Goal: Transaction & Acquisition: Purchase product/service

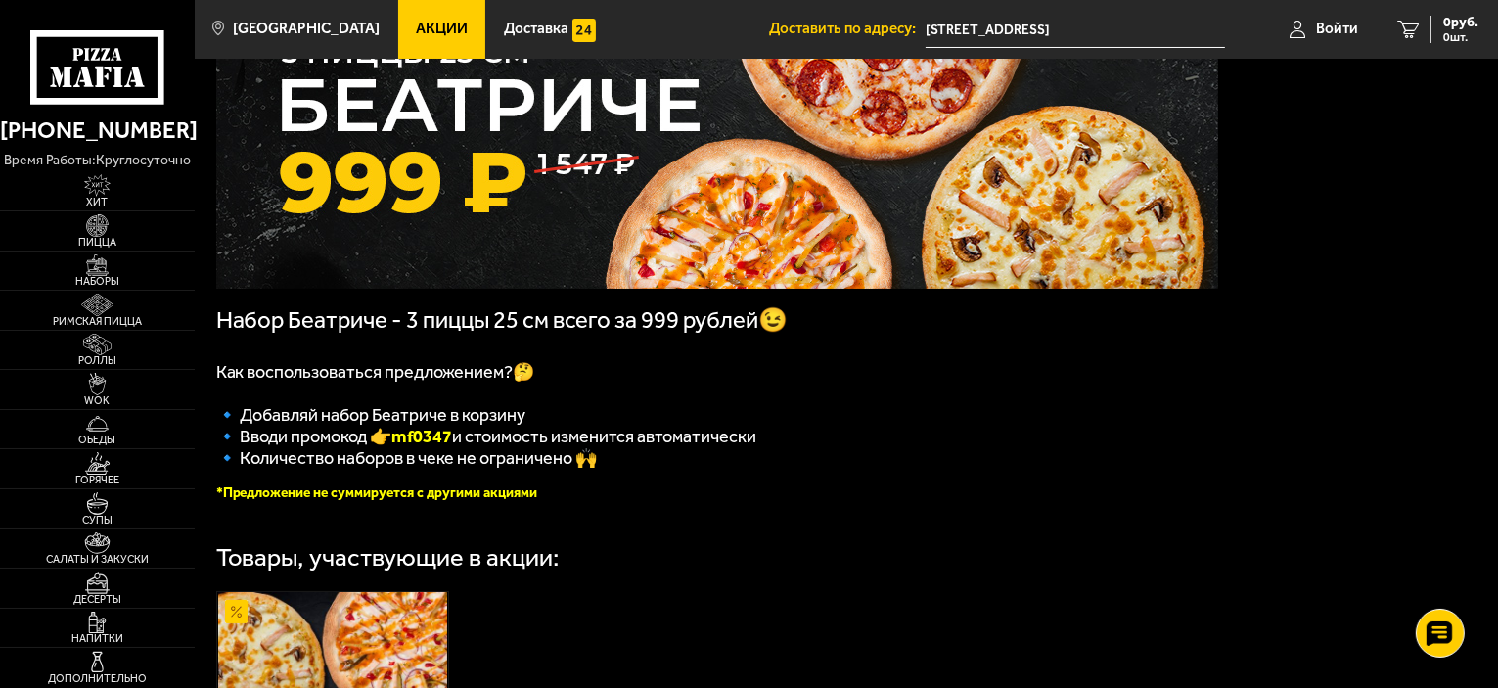
scroll to position [148, 0]
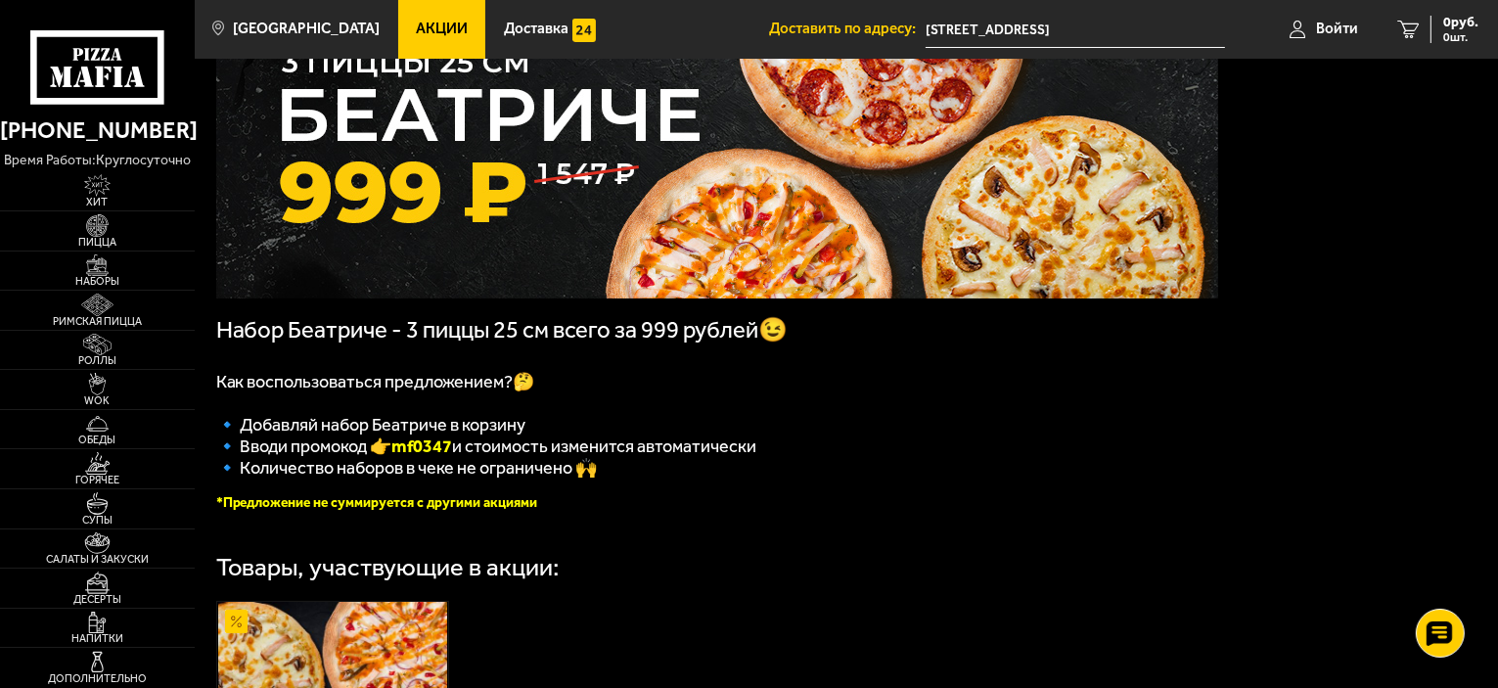
click at [398, 10] on link "Акции" at bounding box center [442, 29] width 88 height 59
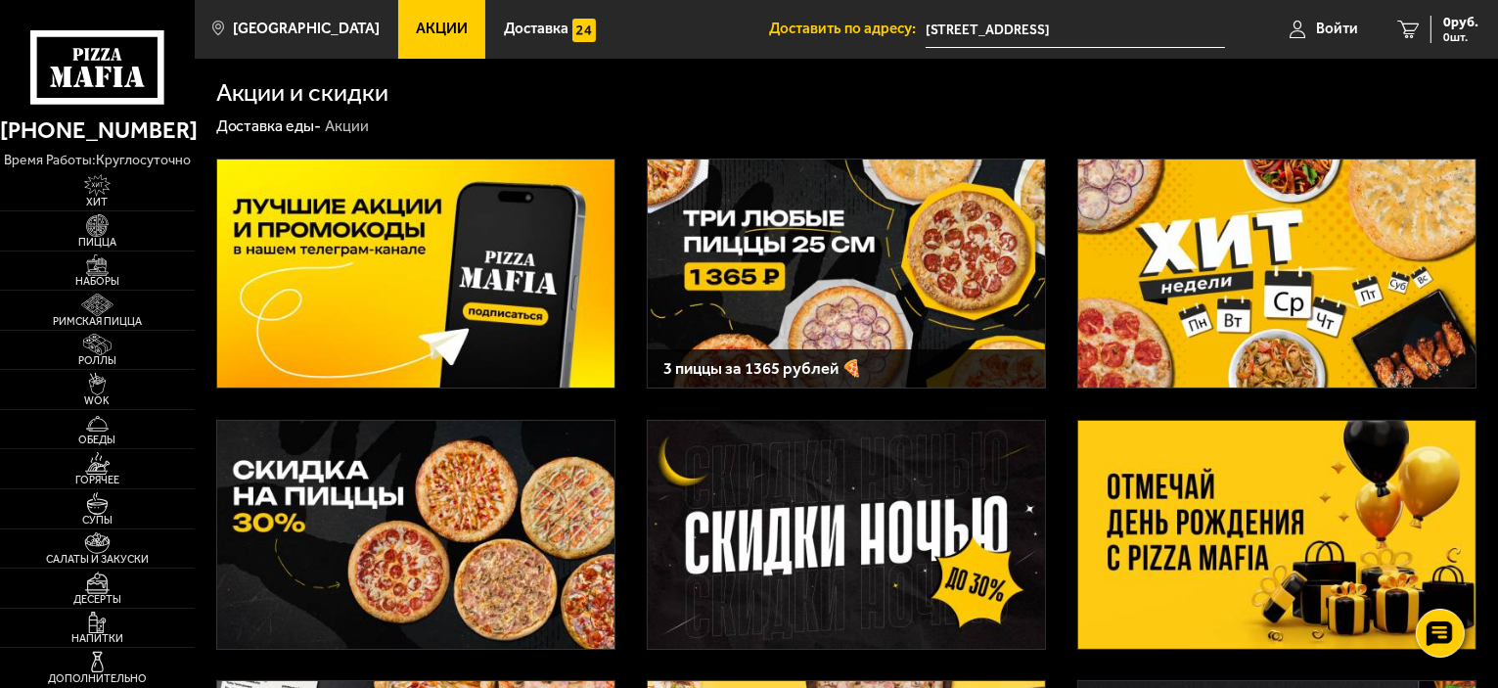
click at [774, 259] on img at bounding box center [846, 273] width 397 height 228
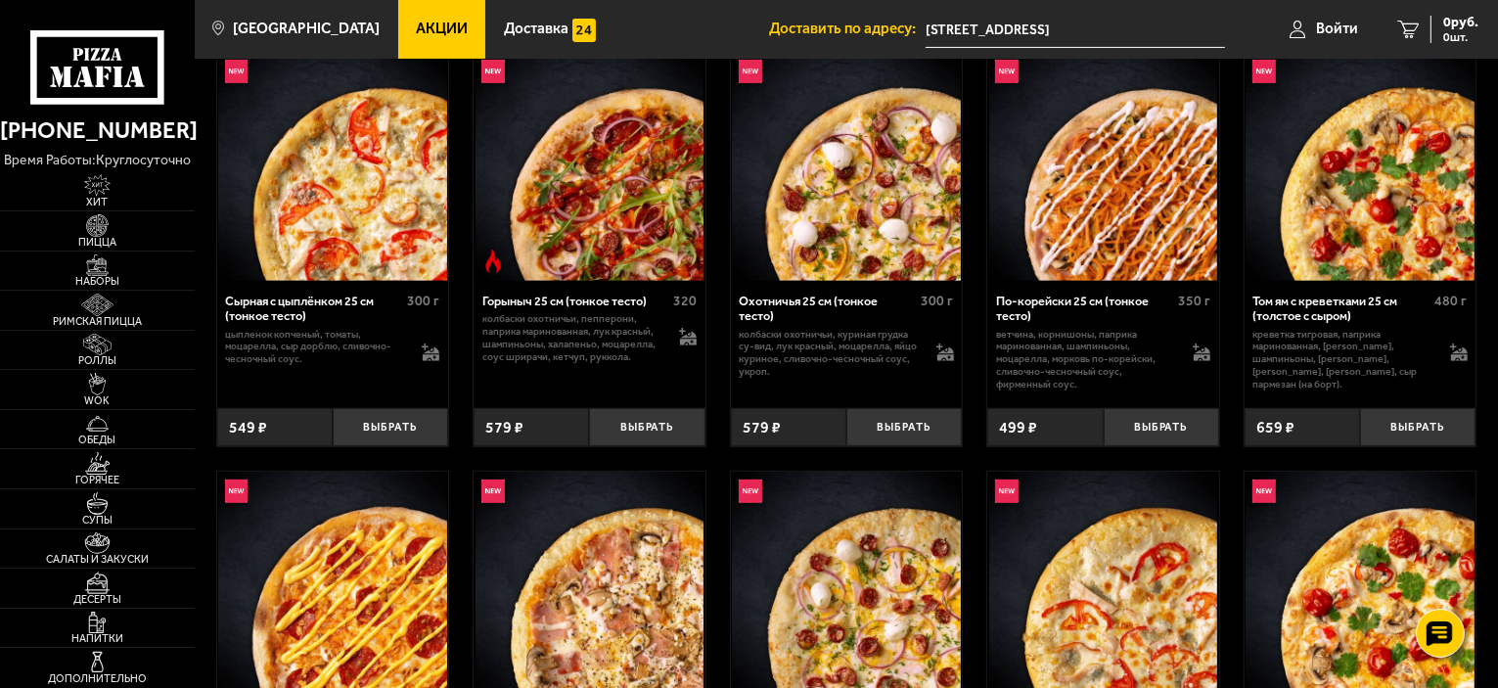
scroll to position [685, 0]
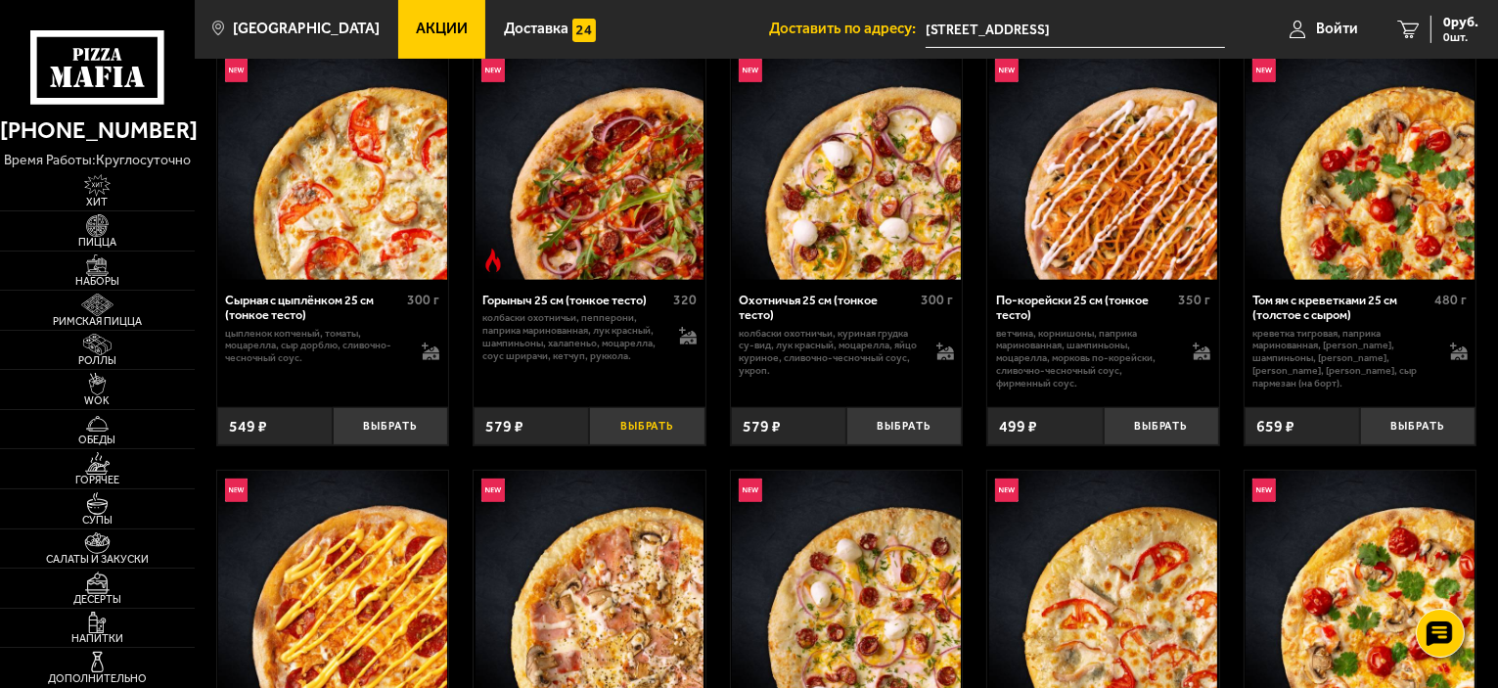
click at [650, 443] on button "Выбрать" at bounding box center [646, 426] width 115 height 38
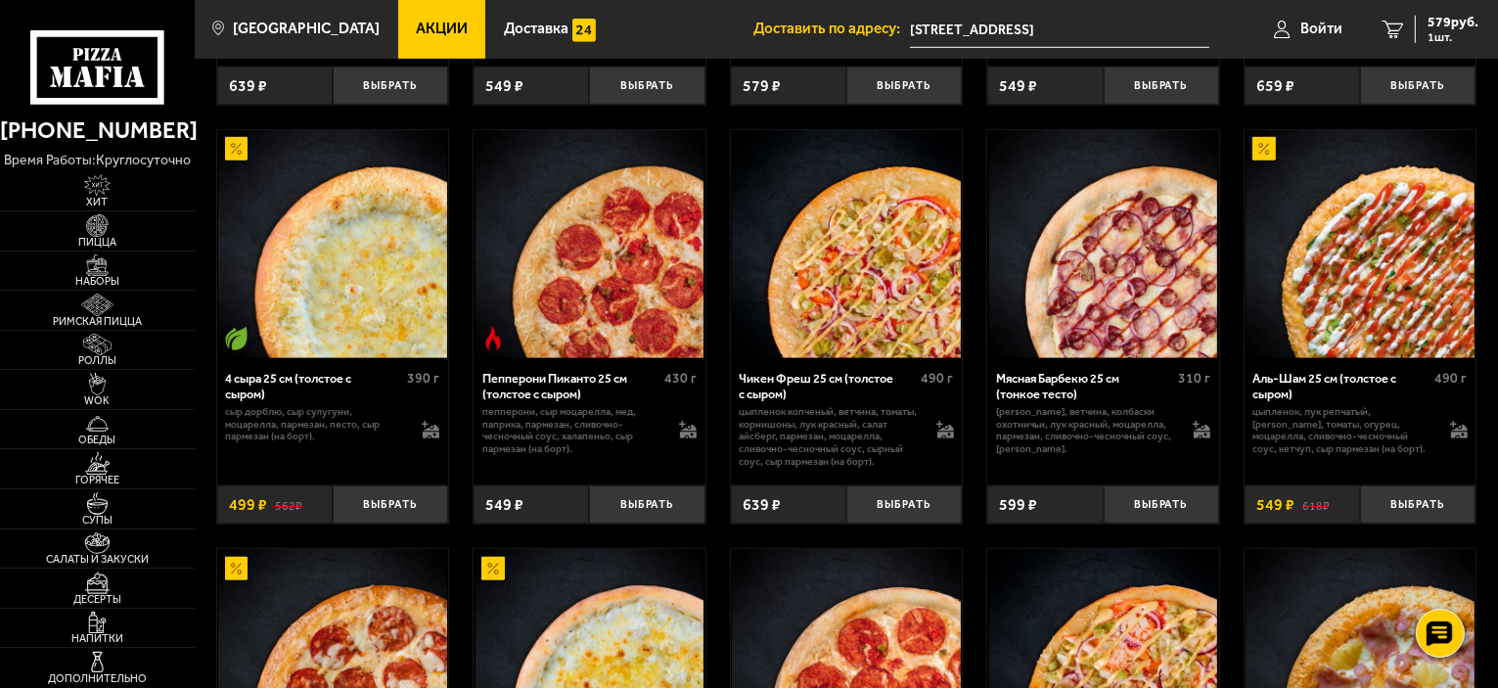
scroll to position [1468, 0]
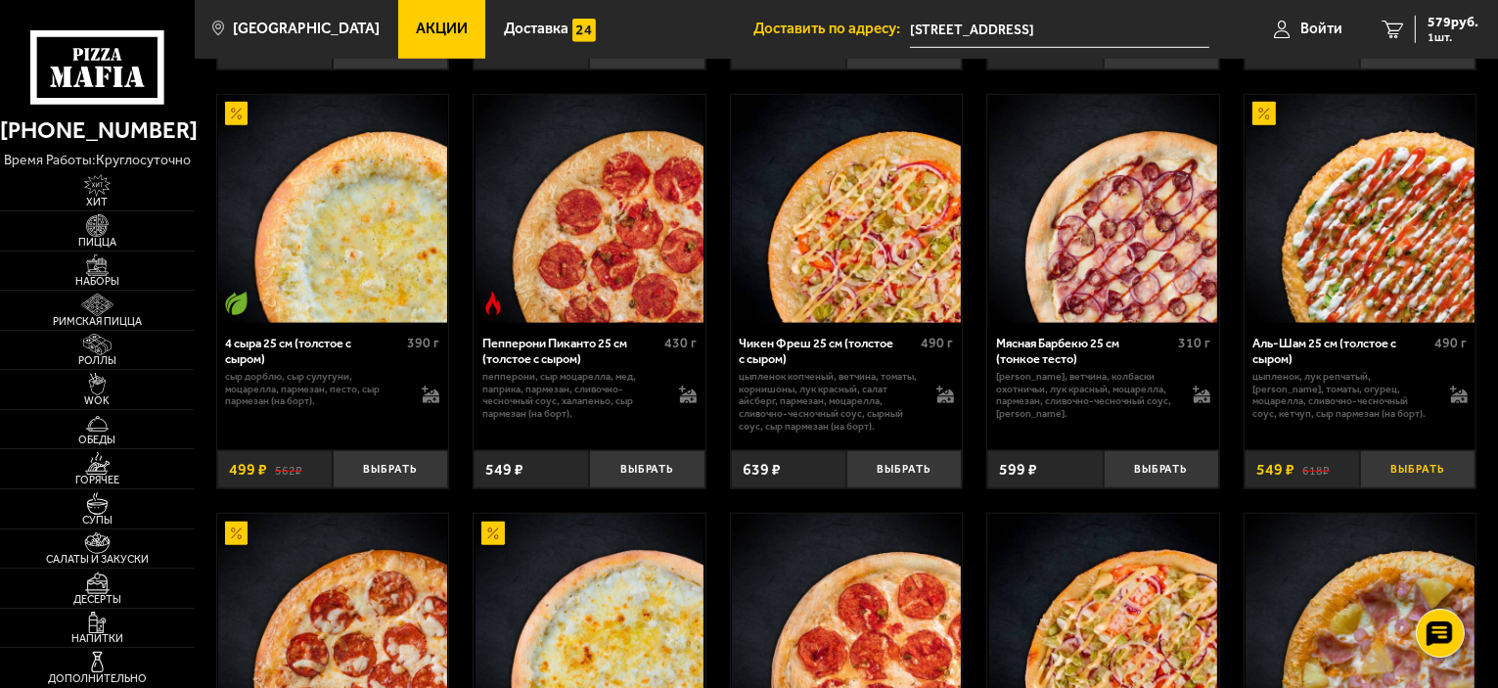
click at [1455, 478] on button "Выбрать" at bounding box center [1417, 469] width 115 height 38
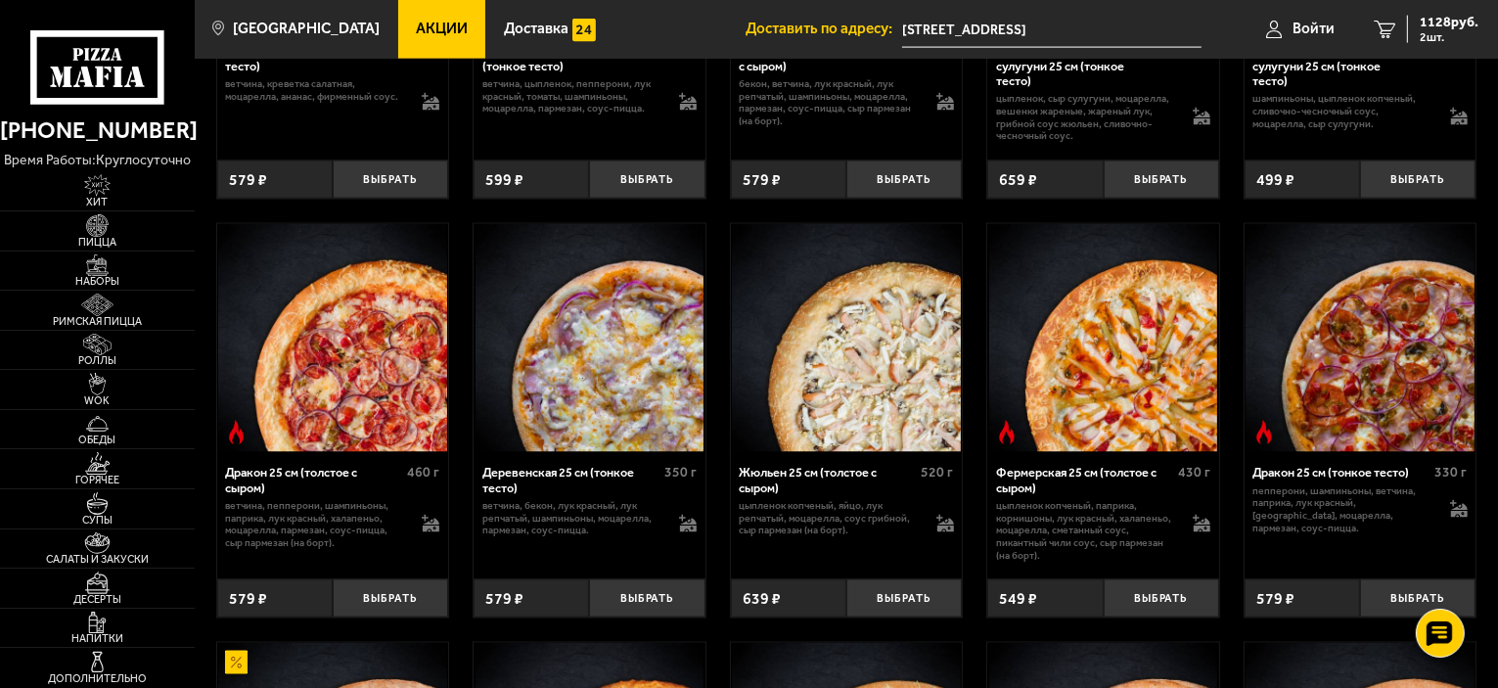
scroll to position [3131, 0]
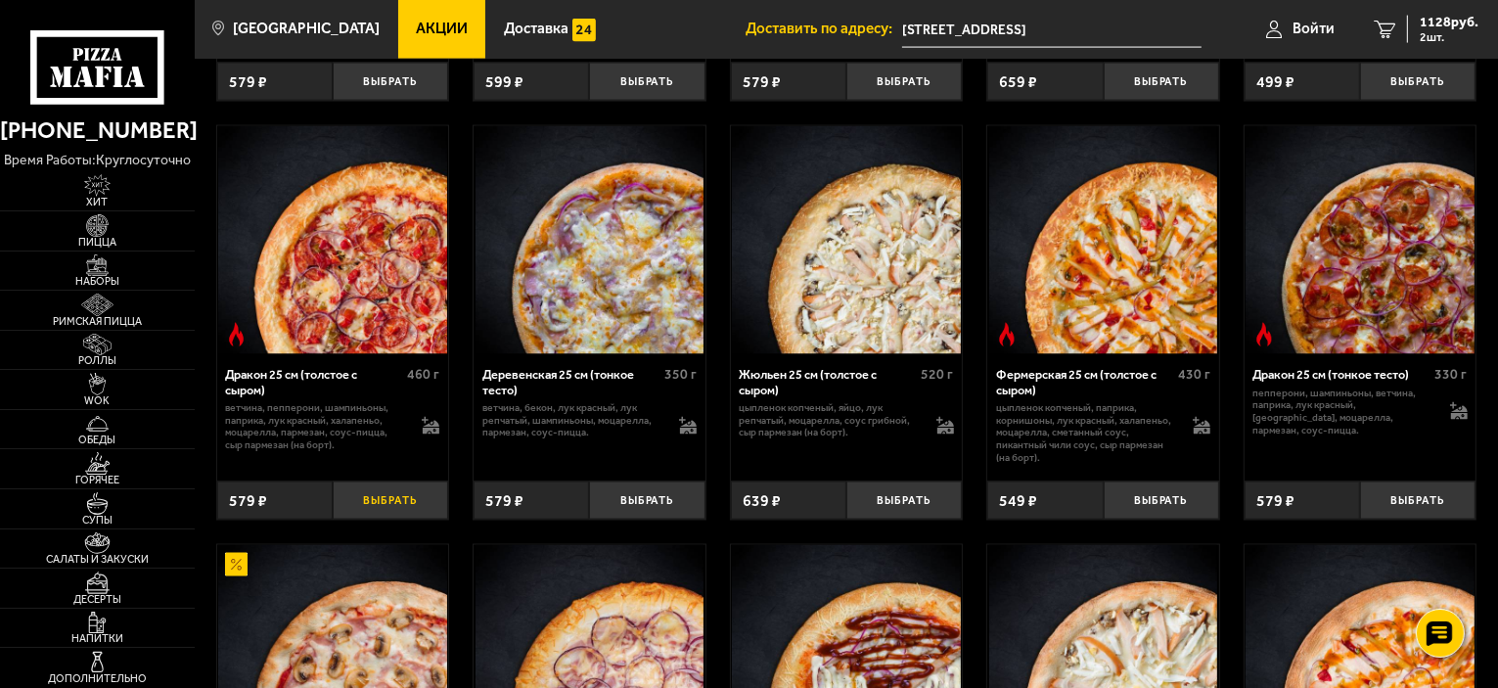
click at [363, 516] on button "Выбрать" at bounding box center [390, 500] width 115 height 38
click at [1436, 23] on span "1365 руб." at bounding box center [1449, 23] width 59 height 14
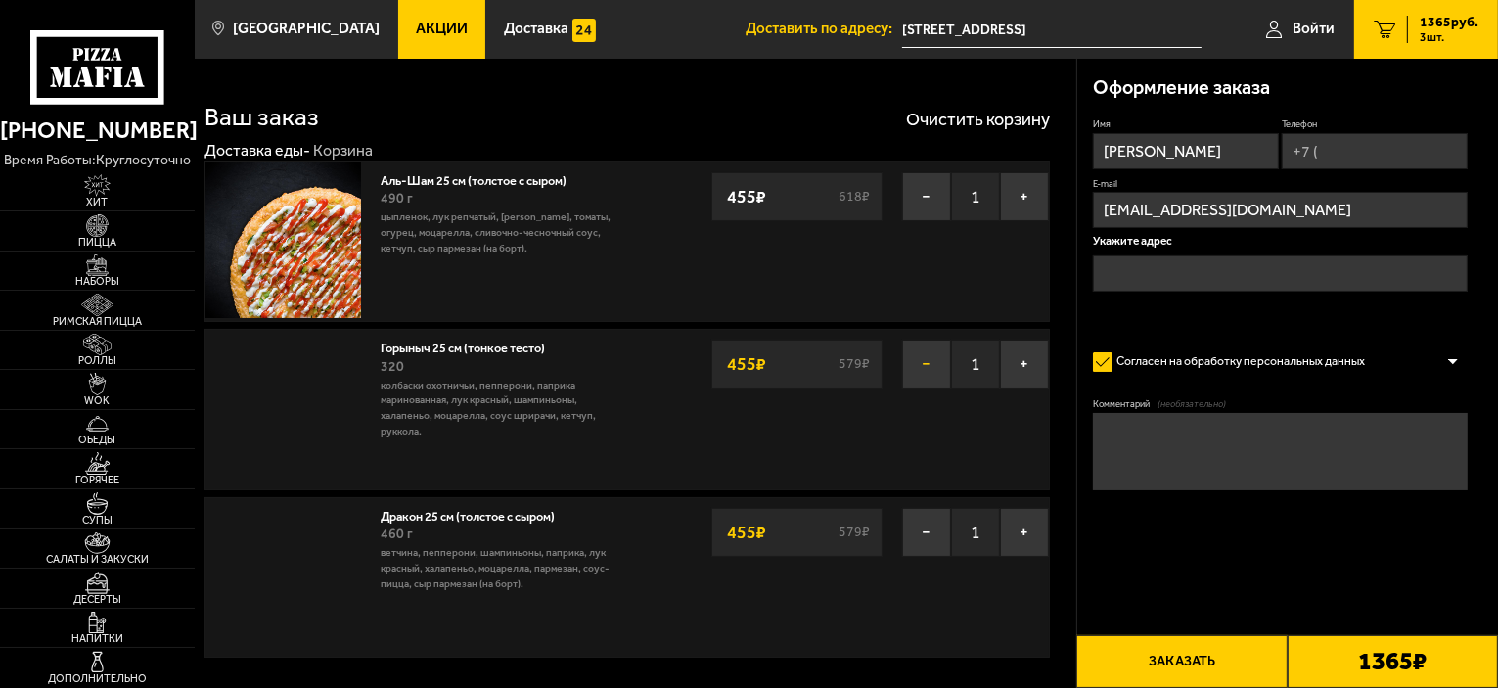
type input "[STREET_ADDRESS]"
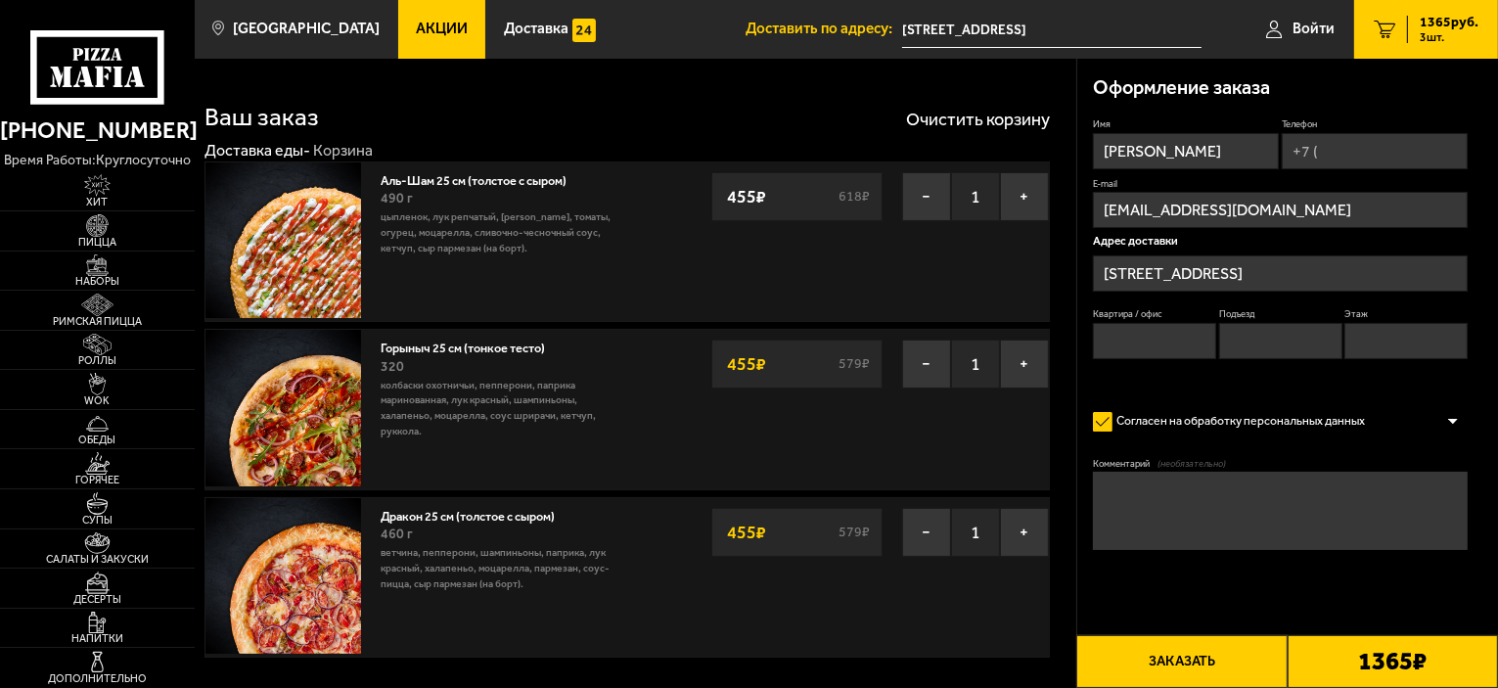
click at [1103, 339] on input "Квартира / офис" at bounding box center [1154, 341] width 123 height 36
type input "84"
click at [1246, 338] on input "Подъезд" at bounding box center [1280, 341] width 123 height 36
type input "1"
click at [1355, 335] on input "Этаж" at bounding box center [1405, 341] width 123 height 36
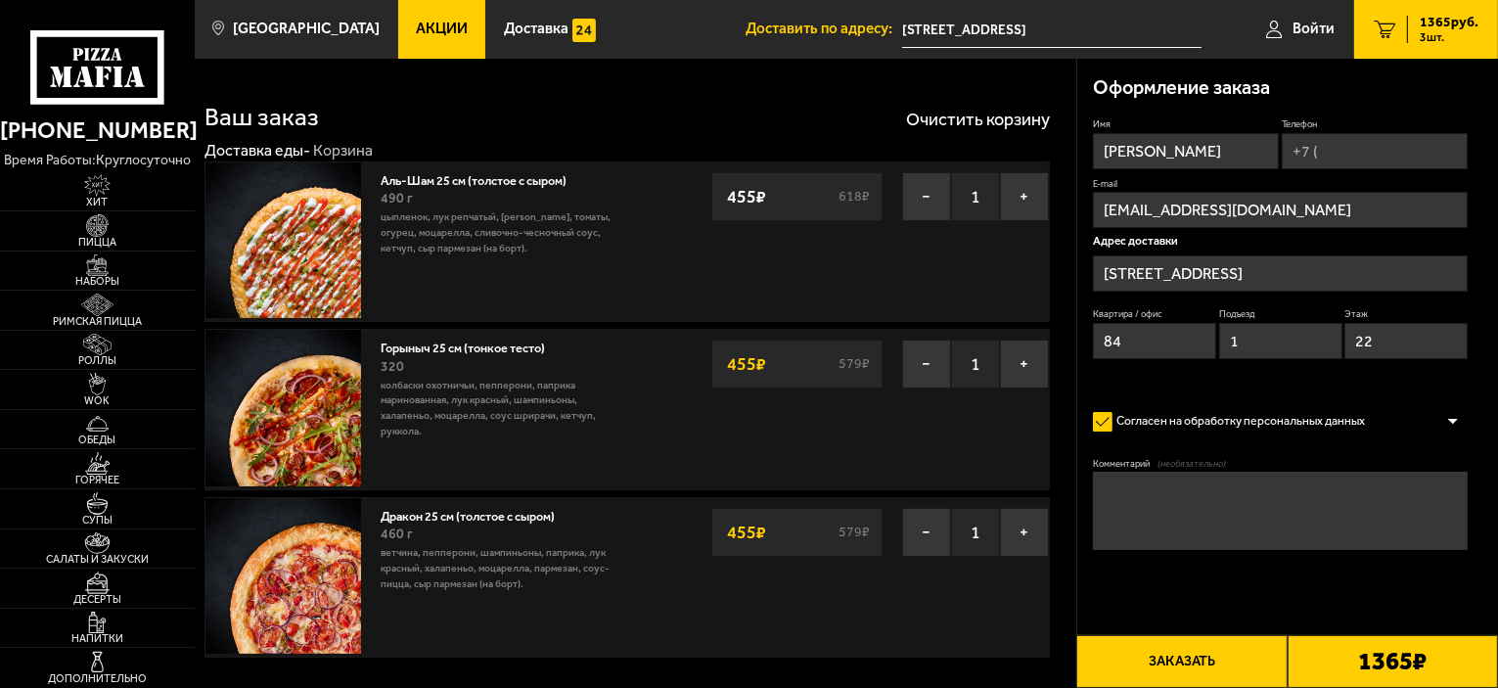
type input "22"
click at [1331, 126] on label "Телефон" at bounding box center [1375, 123] width 186 height 13
click at [1331, 133] on input "Телефон" at bounding box center [1375, 151] width 186 height 36
click at [1345, 155] on input "Телефон" at bounding box center [1375, 151] width 186 height 36
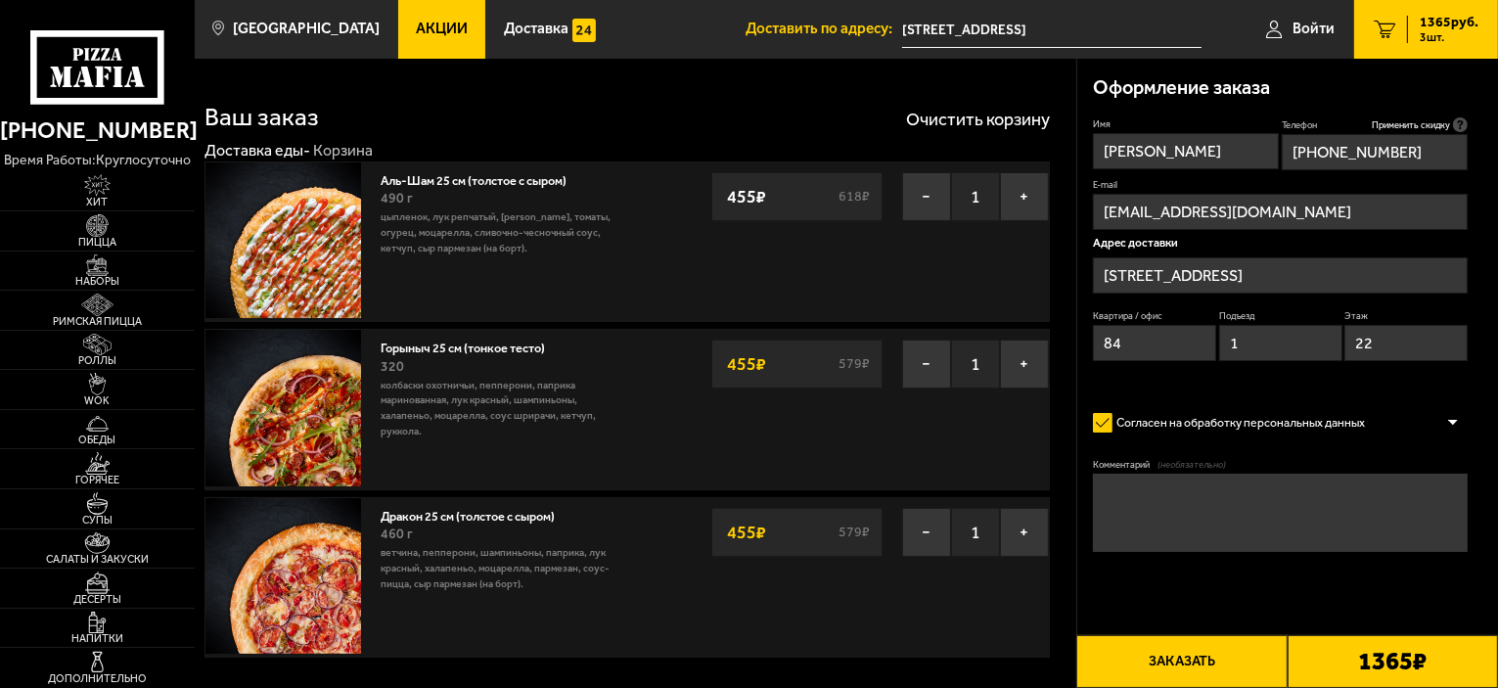
type input "[PHONE_NUMBER]"
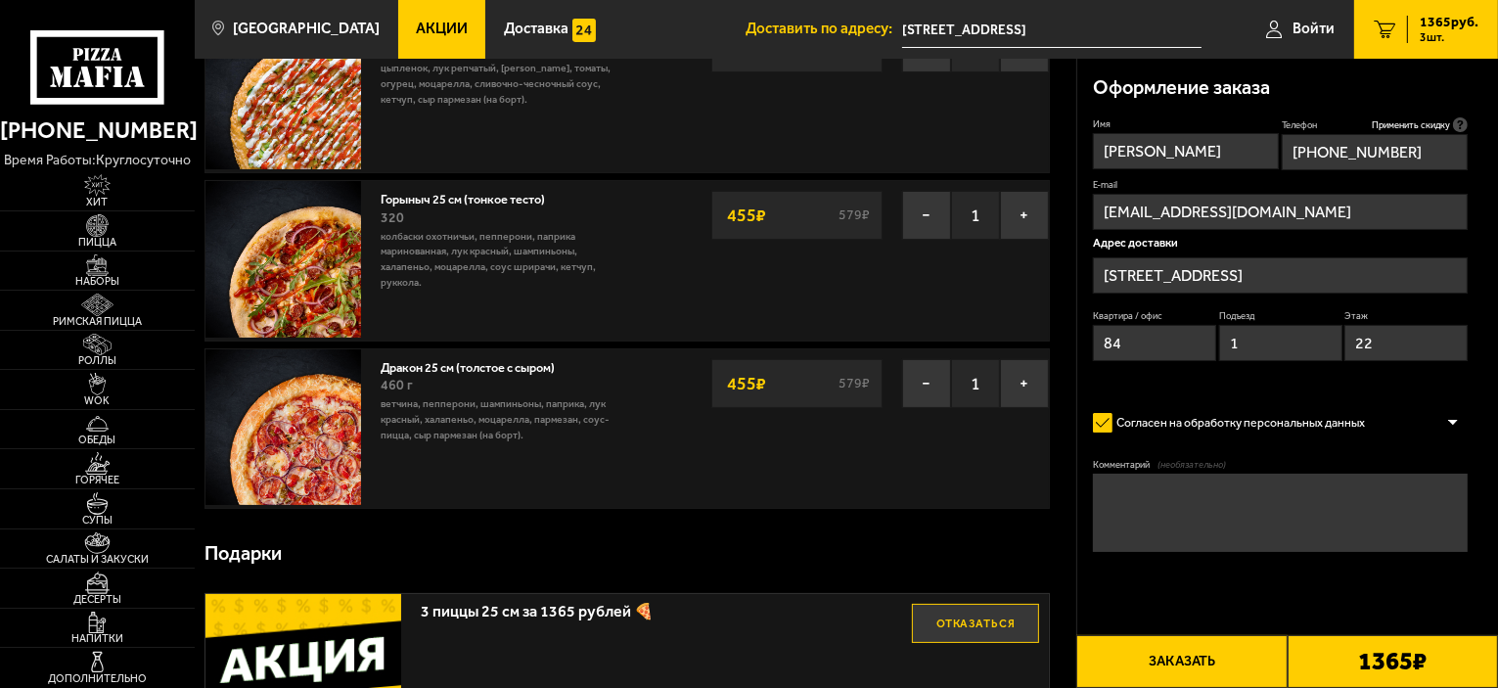
scroll to position [65, 0]
